Goal: Entertainment & Leisure: Consume media (video, audio)

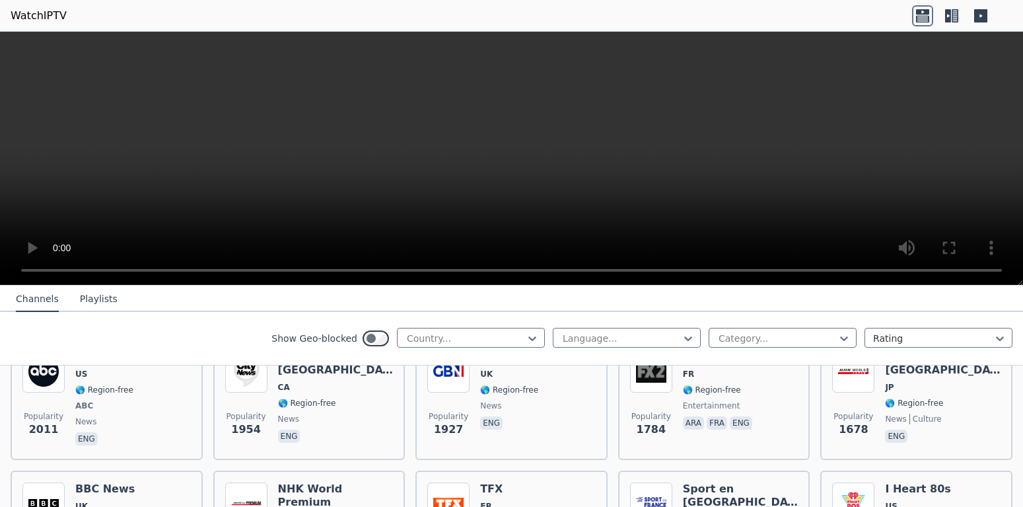
scroll to position [1165, 0]
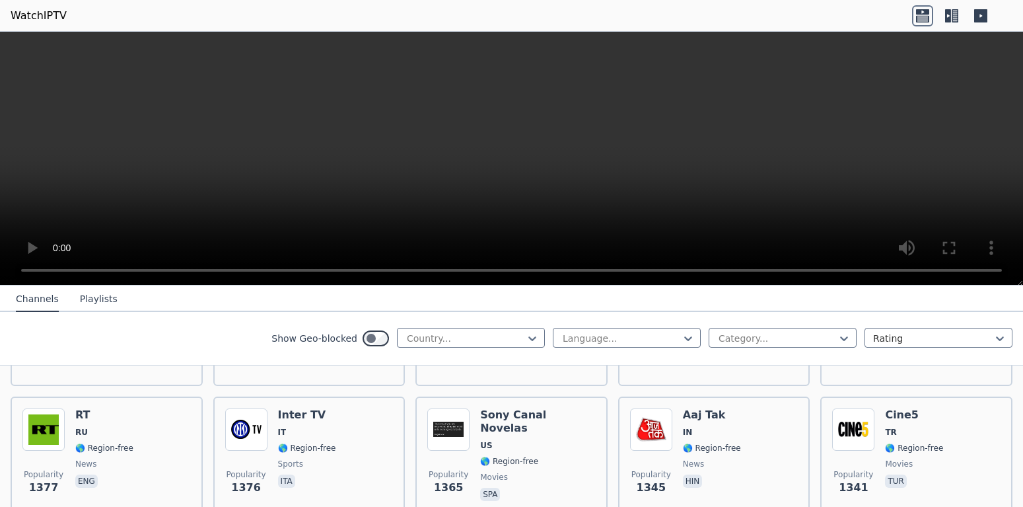
click at [92, 299] on button "Playlists" at bounding box center [99, 299] width 38 height 25
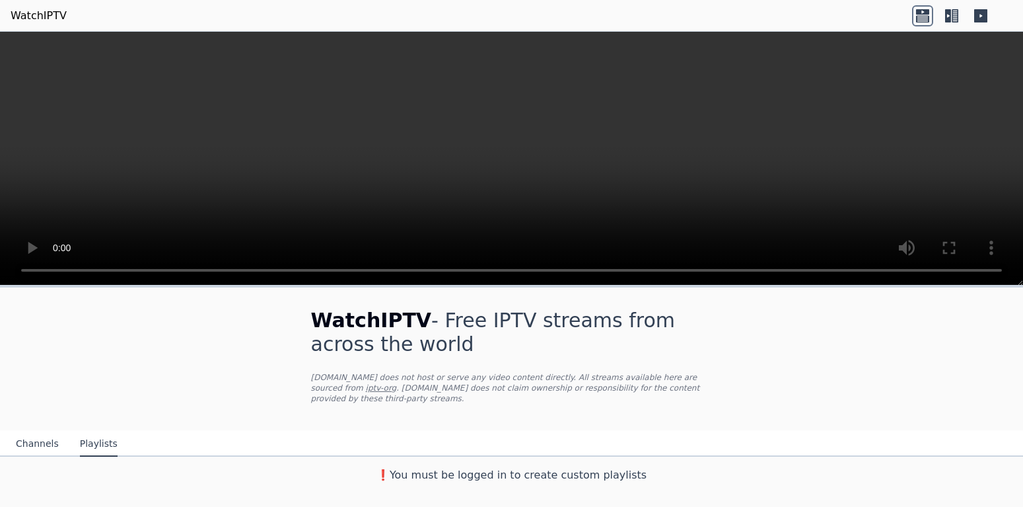
scroll to position [0, 0]
click at [37, 434] on button "Channels" at bounding box center [37, 443] width 43 height 25
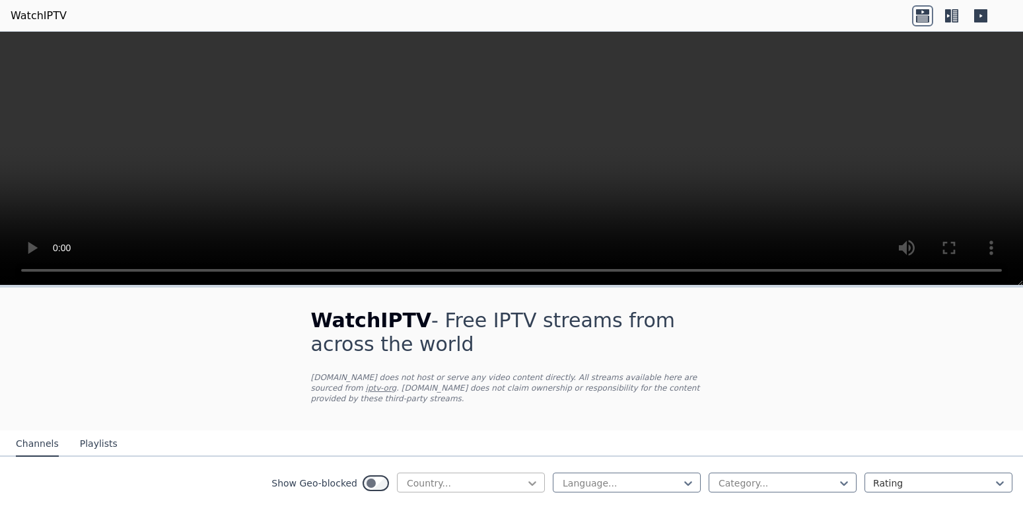
click at [528, 476] on icon at bounding box center [532, 482] width 13 height 13
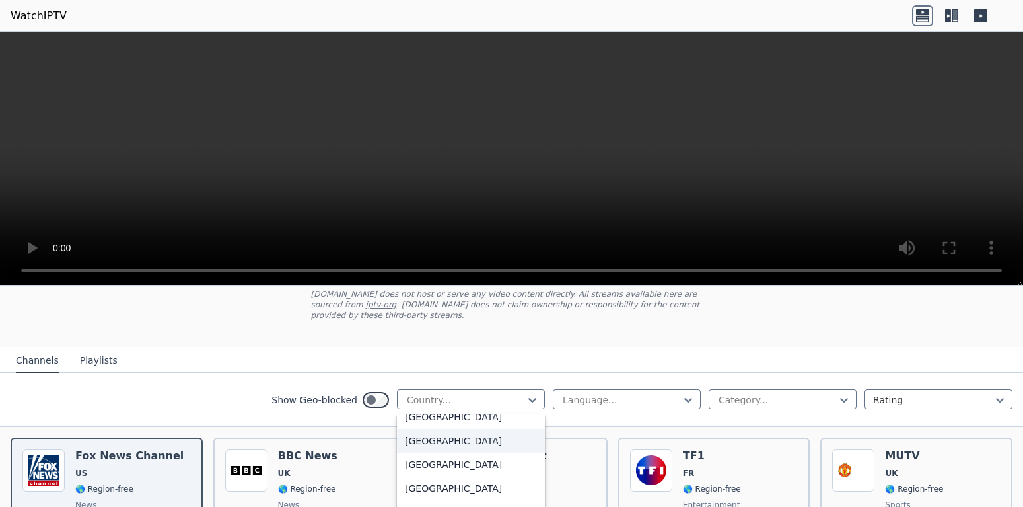
scroll to position [1498, 0]
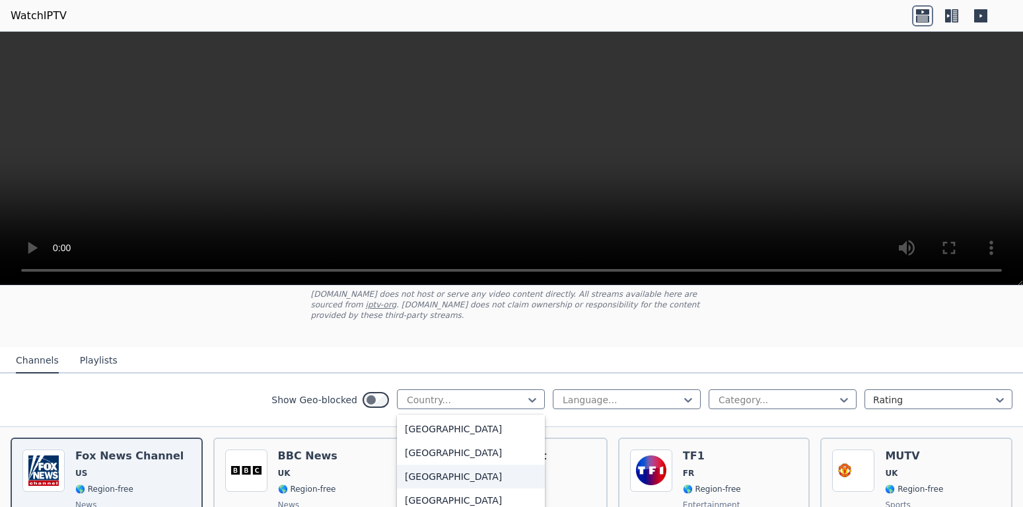
click at [435, 474] on div "[GEOGRAPHIC_DATA]" at bounding box center [471, 476] width 148 height 24
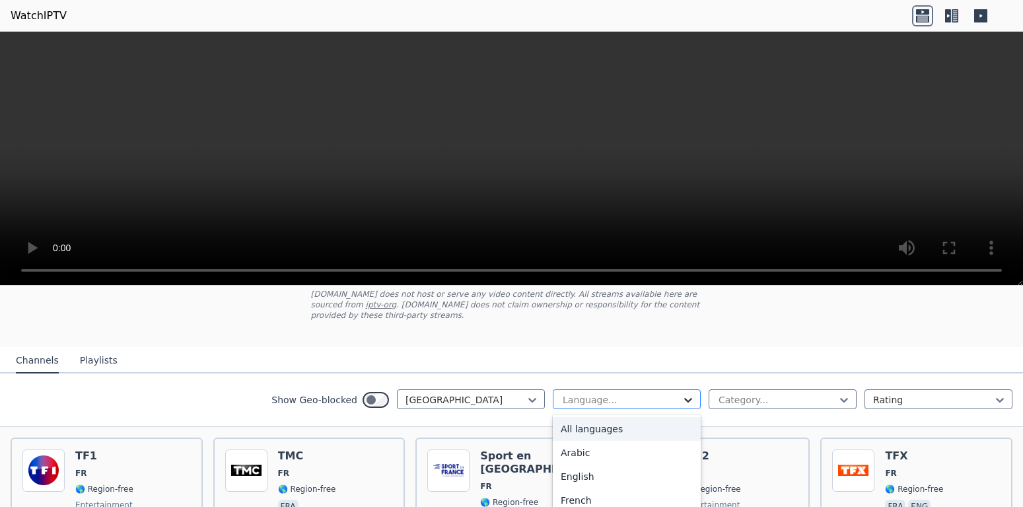
click at [688, 393] on icon at bounding box center [688, 399] width 13 height 13
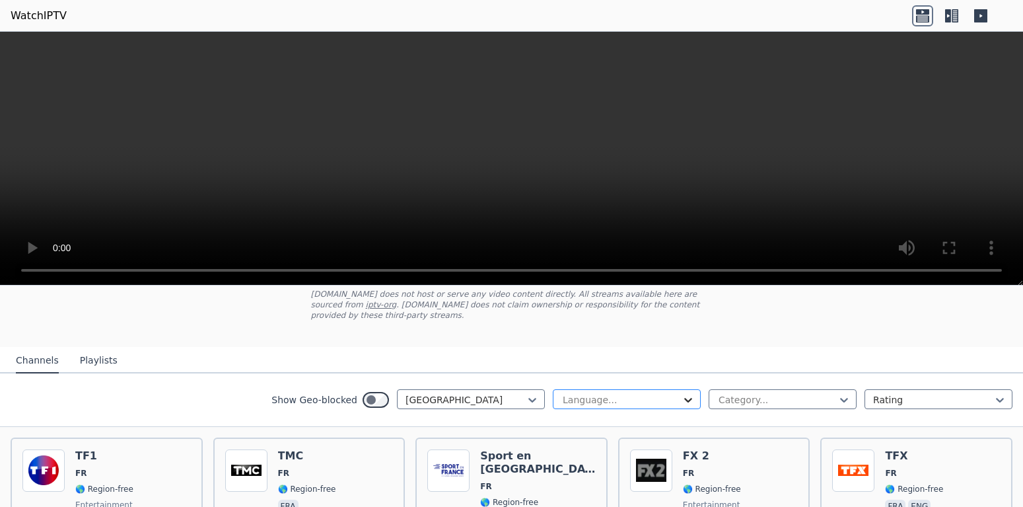
click at [688, 393] on icon at bounding box center [688, 399] width 13 height 13
click at [579, 489] on div "French" at bounding box center [627, 500] width 148 height 24
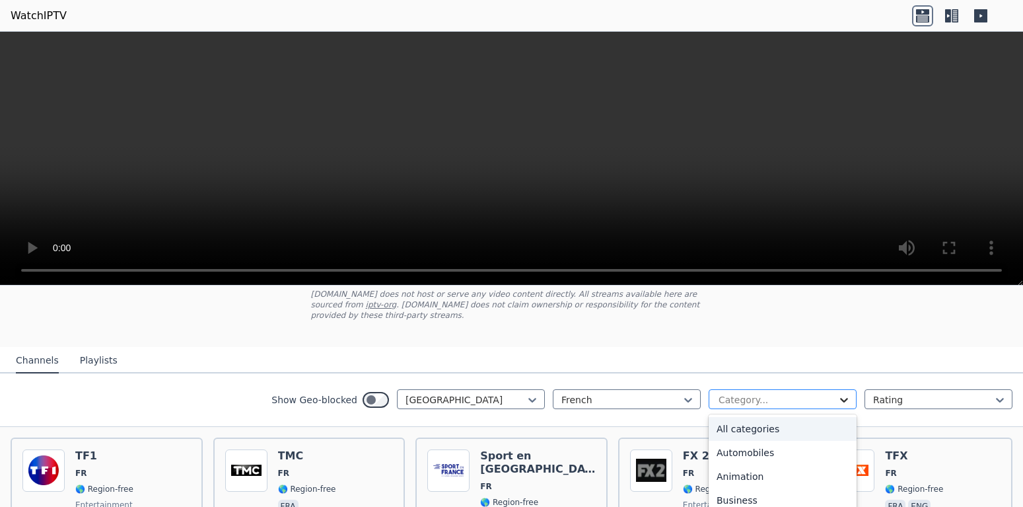
click at [844, 393] on icon at bounding box center [844, 399] width 13 height 13
click at [739, 419] on div "All categories" at bounding box center [783, 429] width 148 height 24
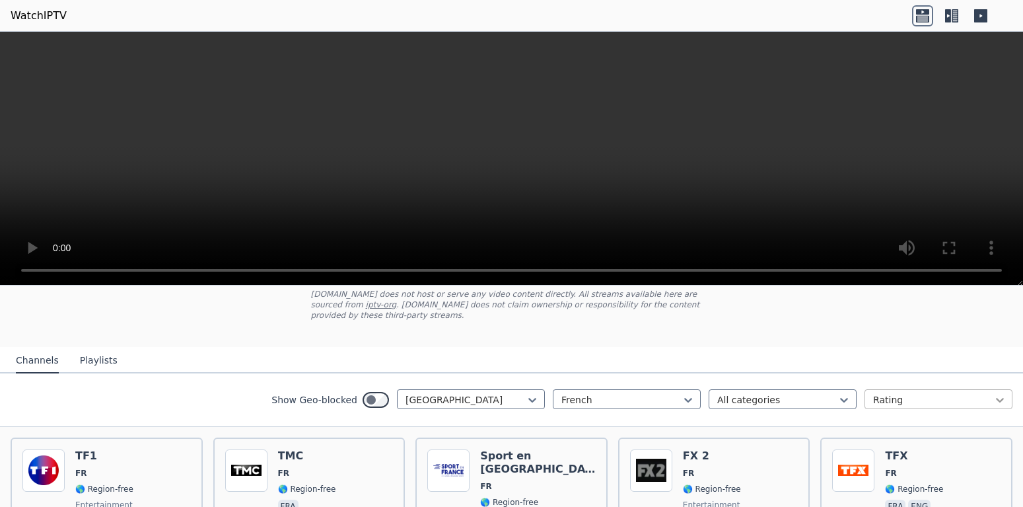
click at [1003, 393] on icon at bounding box center [1000, 399] width 13 height 13
click at [1002, 393] on icon at bounding box center [1000, 399] width 13 height 13
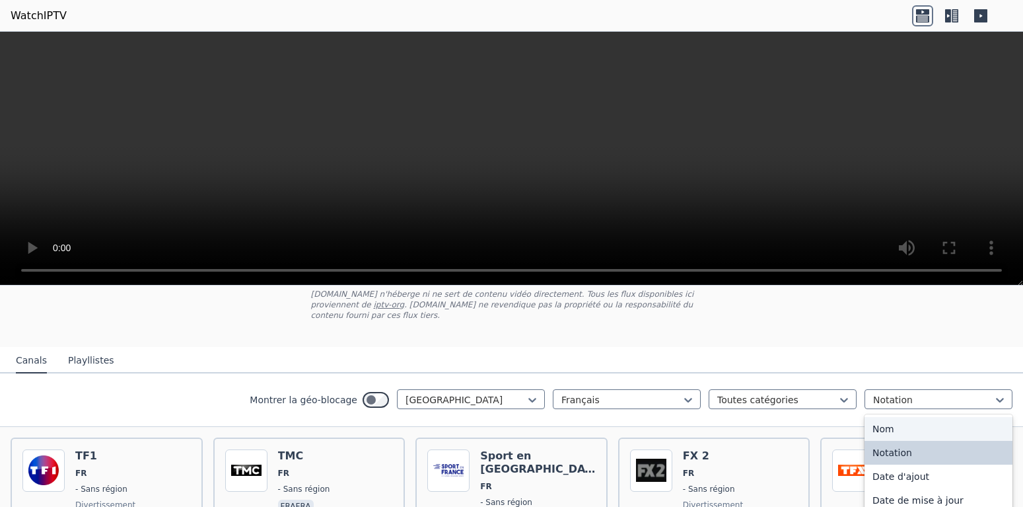
click at [885, 417] on div "Nom" at bounding box center [939, 429] width 148 height 24
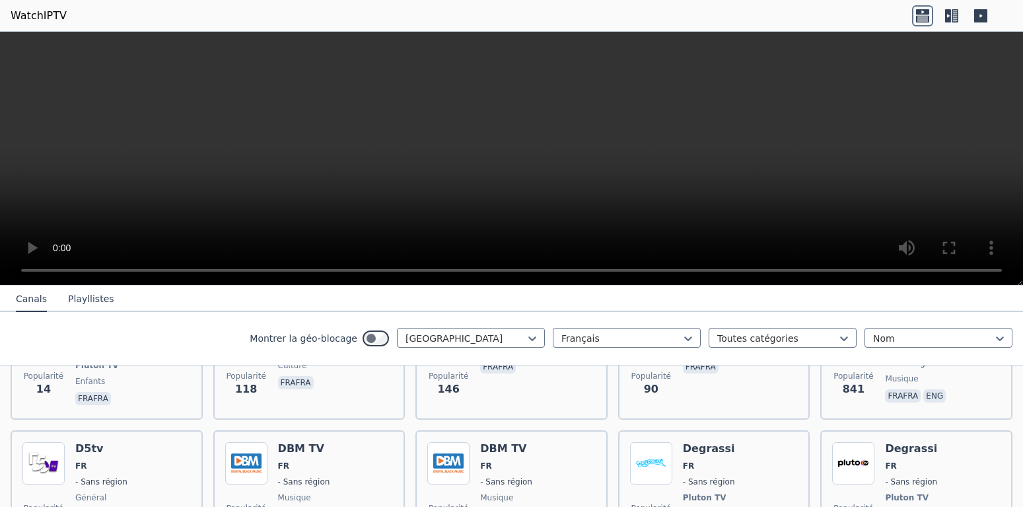
scroll to position [1235, 0]
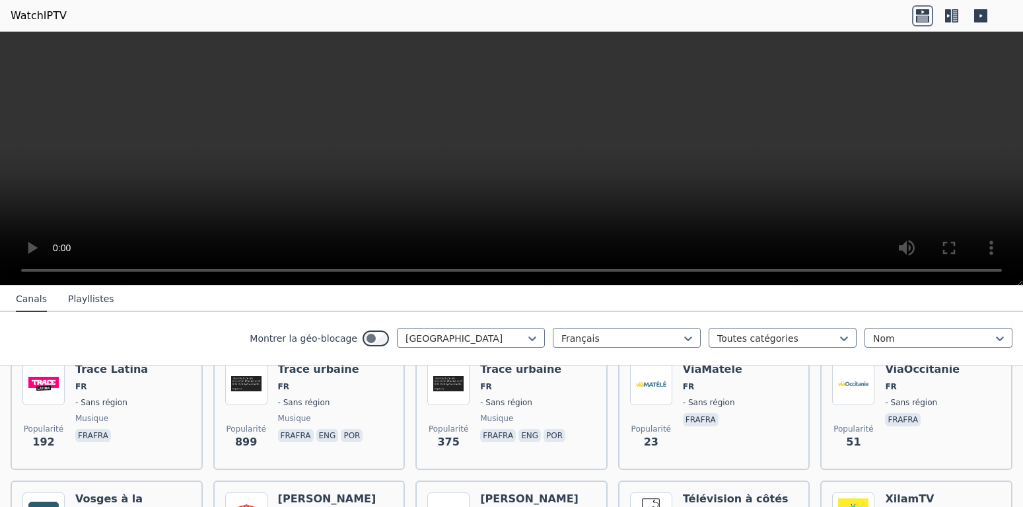
scroll to position [4061, 0]
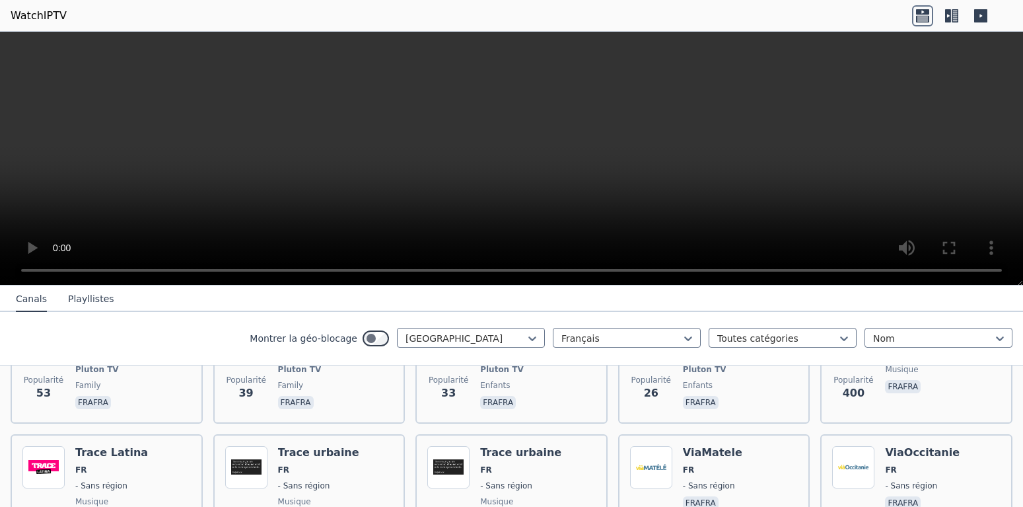
click at [735, 299] on nav "Canals Playllistes" at bounding box center [511, 298] width 1023 height 26
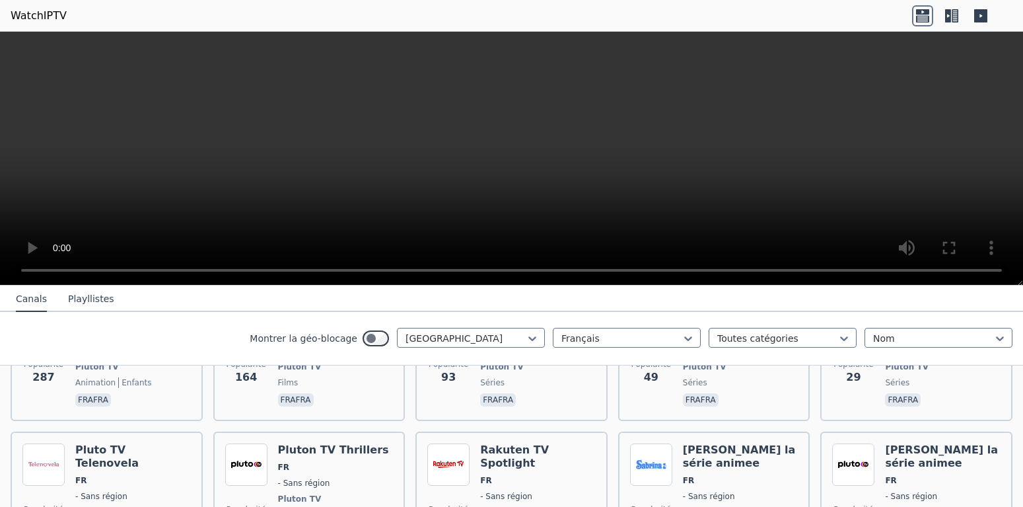
scroll to position [3478, 0]
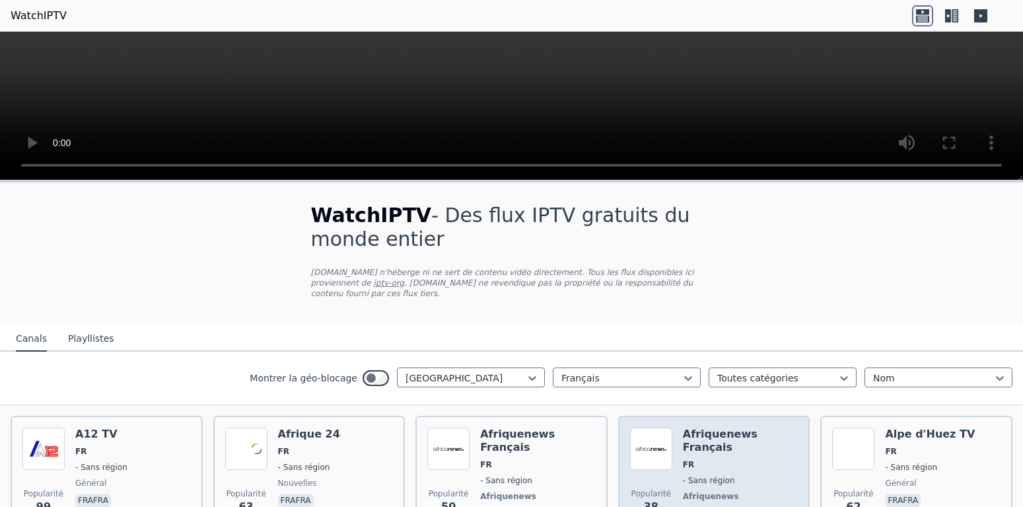
scroll to position [83, 0]
